Goal: Task Accomplishment & Management: Use online tool/utility

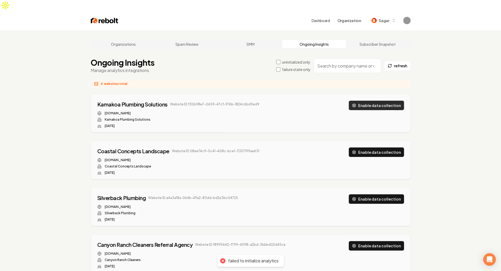
click at [379, 101] on button "Enable data collection" at bounding box center [376, 105] width 55 height 9
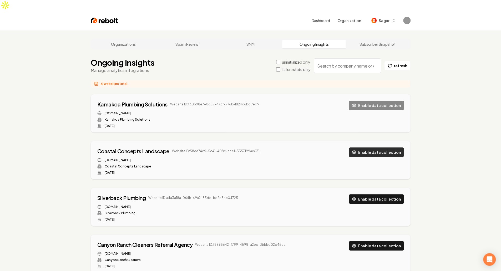
click at [382, 147] on button "Enable data collection" at bounding box center [376, 151] width 55 height 9
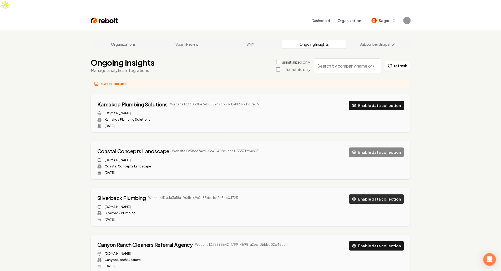
click at [381, 194] on button "Enable data collection" at bounding box center [376, 198] width 55 height 9
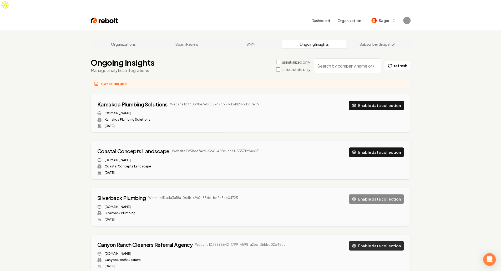
click at [387, 241] on button "Enable data collection" at bounding box center [376, 245] width 55 height 9
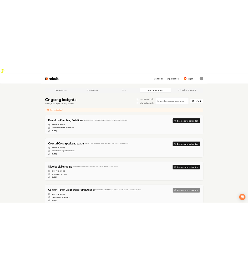
scroll to position [20, 0]
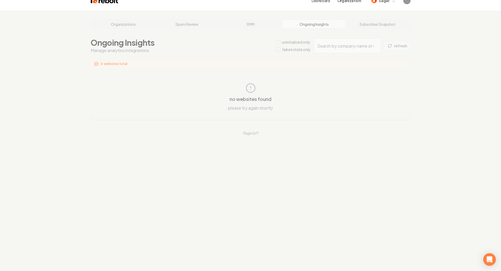
click at [450, 118] on div "Organizations Spam Review SMM Ongoing Insights Subscriber Snapshot Ongoing Insi…" at bounding box center [250, 146] width 501 height 271
click at [352, 83] on div "no websites found please try again shortly" at bounding box center [250, 97] width 302 height 28
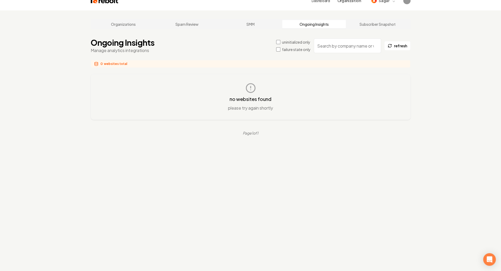
click at [287, 47] on label "failure state only" at bounding box center [296, 49] width 29 height 5
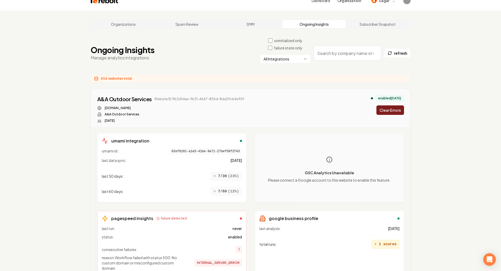
click at [292, 38] on label "uninitialized only" at bounding box center [288, 40] width 28 height 5
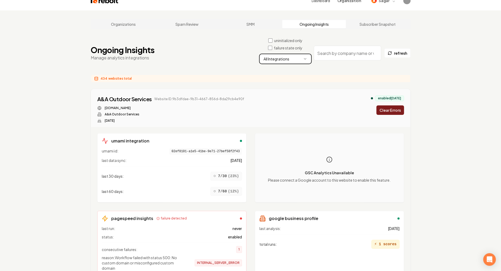
click at [300, 55] on button "All Integrations" at bounding box center [285, 59] width 50 height 8
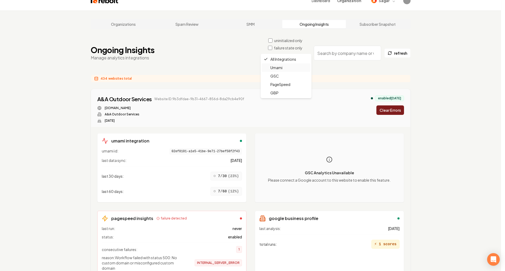
click at [295, 68] on div "Umami" at bounding box center [286, 67] width 48 height 8
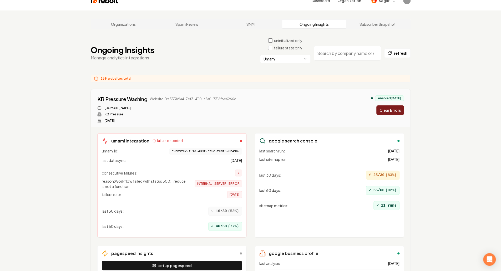
click at [391, 105] on button "Clear Errors" at bounding box center [390, 109] width 28 height 9
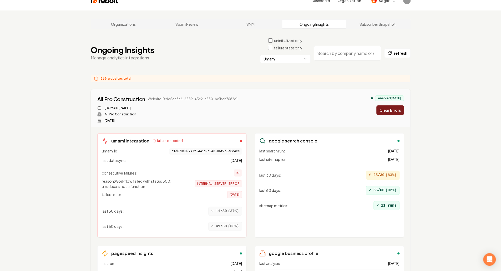
click at [392, 105] on button "Clear Errors" at bounding box center [390, 109] width 28 height 9
click at [391, 105] on button "Clear Errors" at bounding box center [390, 109] width 28 height 9
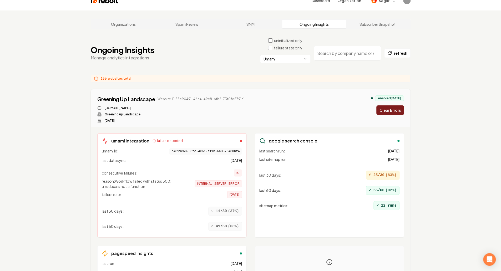
click at [392, 105] on button "Clear Errors" at bounding box center [390, 109] width 28 height 9
click at [390, 105] on button "Clear Errors" at bounding box center [390, 109] width 28 height 9
click at [392, 105] on button "Clear Errors" at bounding box center [390, 109] width 28 height 9
click at [394, 105] on button "Clear Errors" at bounding box center [390, 109] width 28 height 9
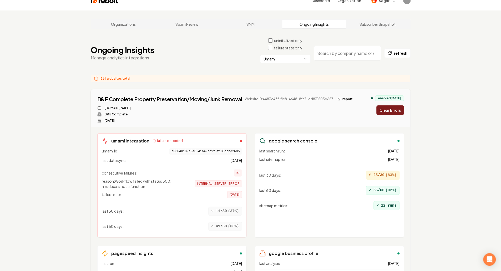
click at [398, 105] on button "Clear Errors" at bounding box center [390, 109] width 28 height 9
click at [392, 105] on button "Clear Errors" at bounding box center [390, 109] width 28 height 9
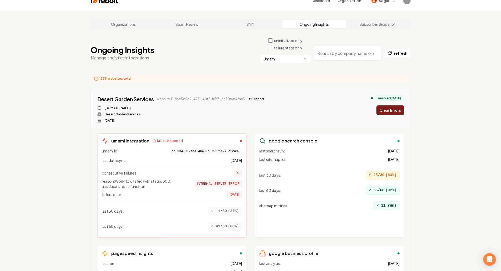
click at [397, 105] on button "Clear Errors" at bounding box center [390, 109] width 28 height 9
click at [394, 105] on button "Clear Errors" at bounding box center [390, 109] width 28 height 9
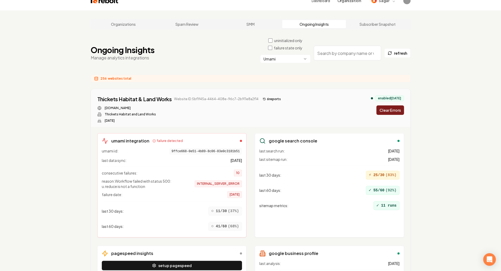
click at [394, 105] on button "Clear Errors" at bounding box center [390, 109] width 28 height 9
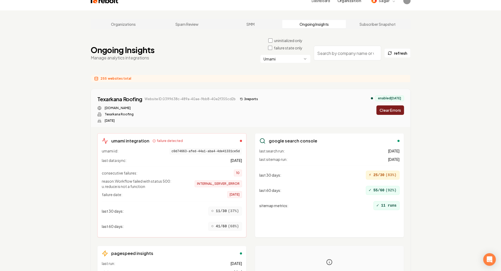
click at [394, 105] on button "Clear Errors" at bounding box center [390, 109] width 28 height 9
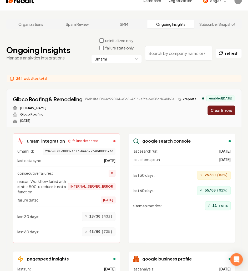
click at [217, 108] on button "Clear Errors" at bounding box center [221, 109] width 28 height 9
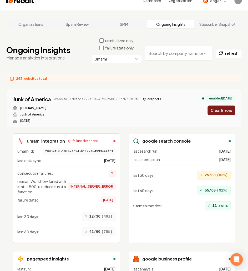
click at [225, 105] on button "Clear Errors" at bounding box center [221, 109] width 28 height 9
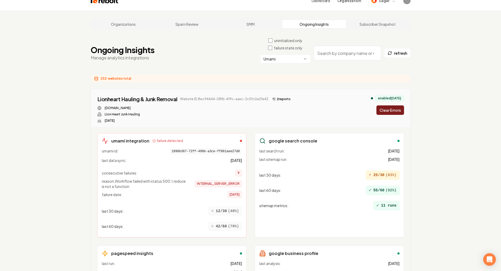
click at [248, 105] on button "Clear Errors" at bounding box center [390, 109] width 28 height 9
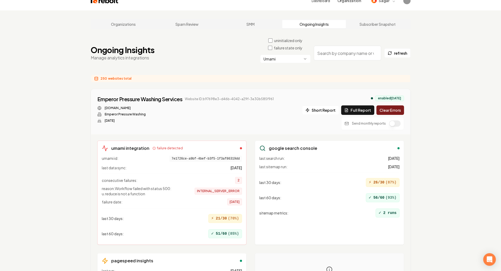
click at [147, 55] on p "Manage analytics integrations" at bounding box center [123, 58] width 64 height 6
